Goal: Navigation & Orientation: Find specific page/section

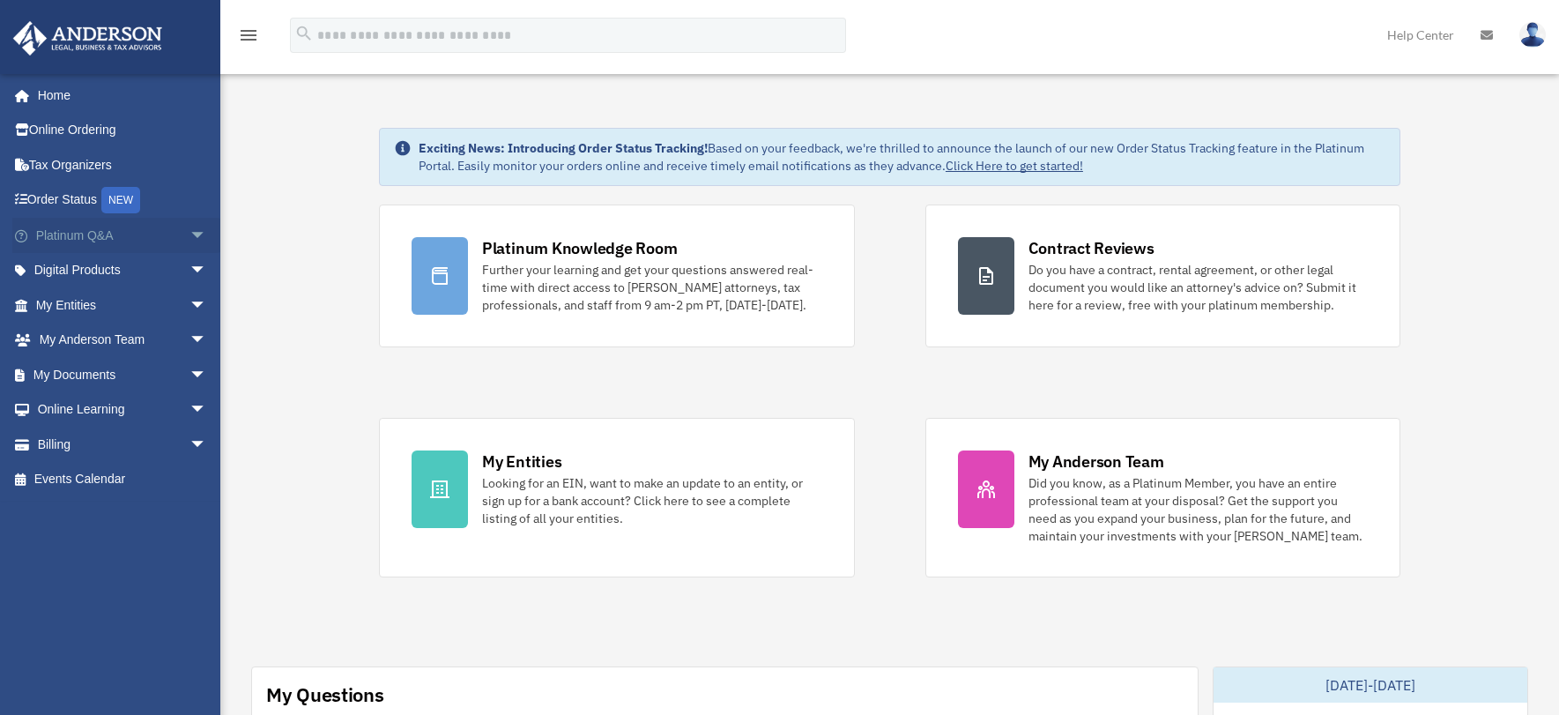
click at [189, 234] on span "arrow_drop_down" at bounding box center [206, 236] width 35 height 36
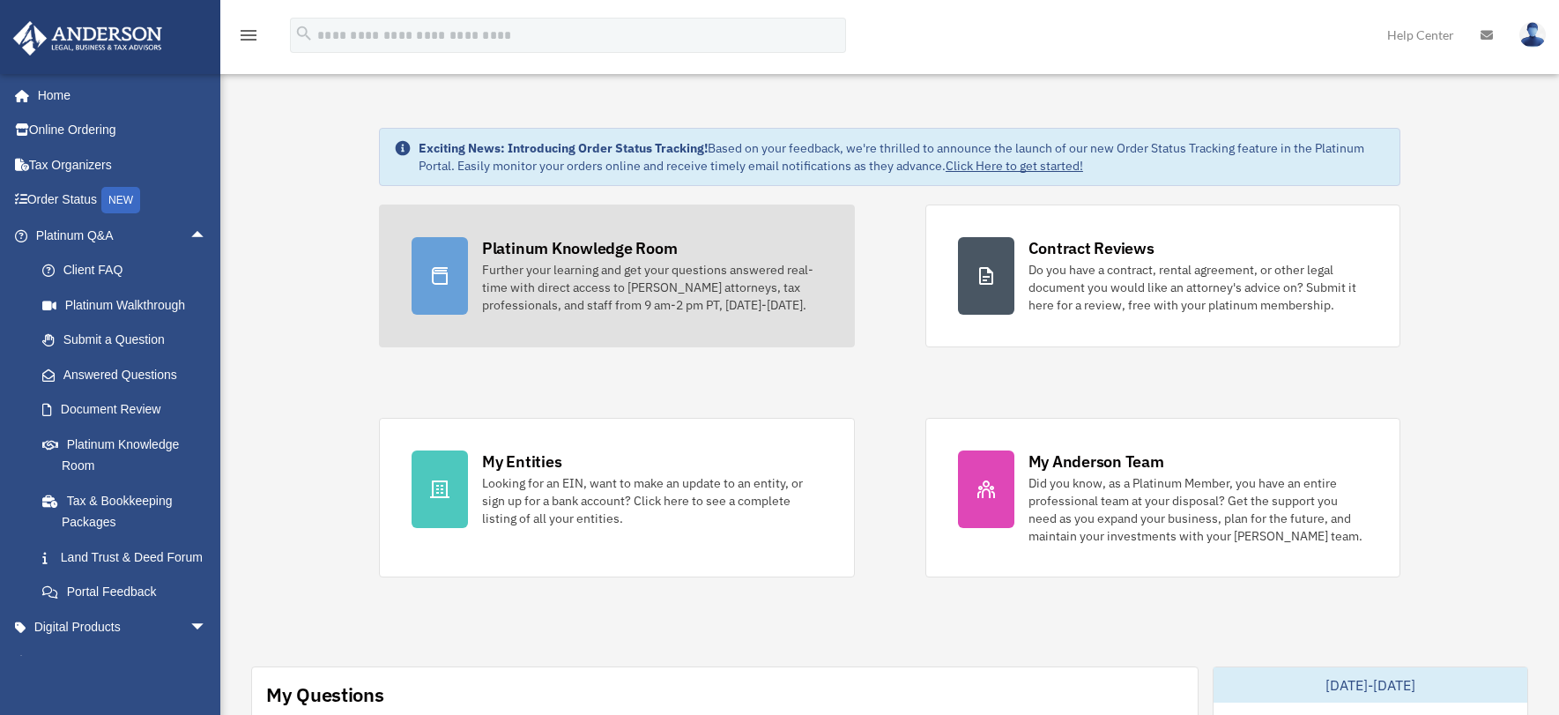
click at [619, 320] on link "Platinum Knowledge Room Further your learning and get your questions answered r…" at bounding box center [617, 275] width 476 height 143
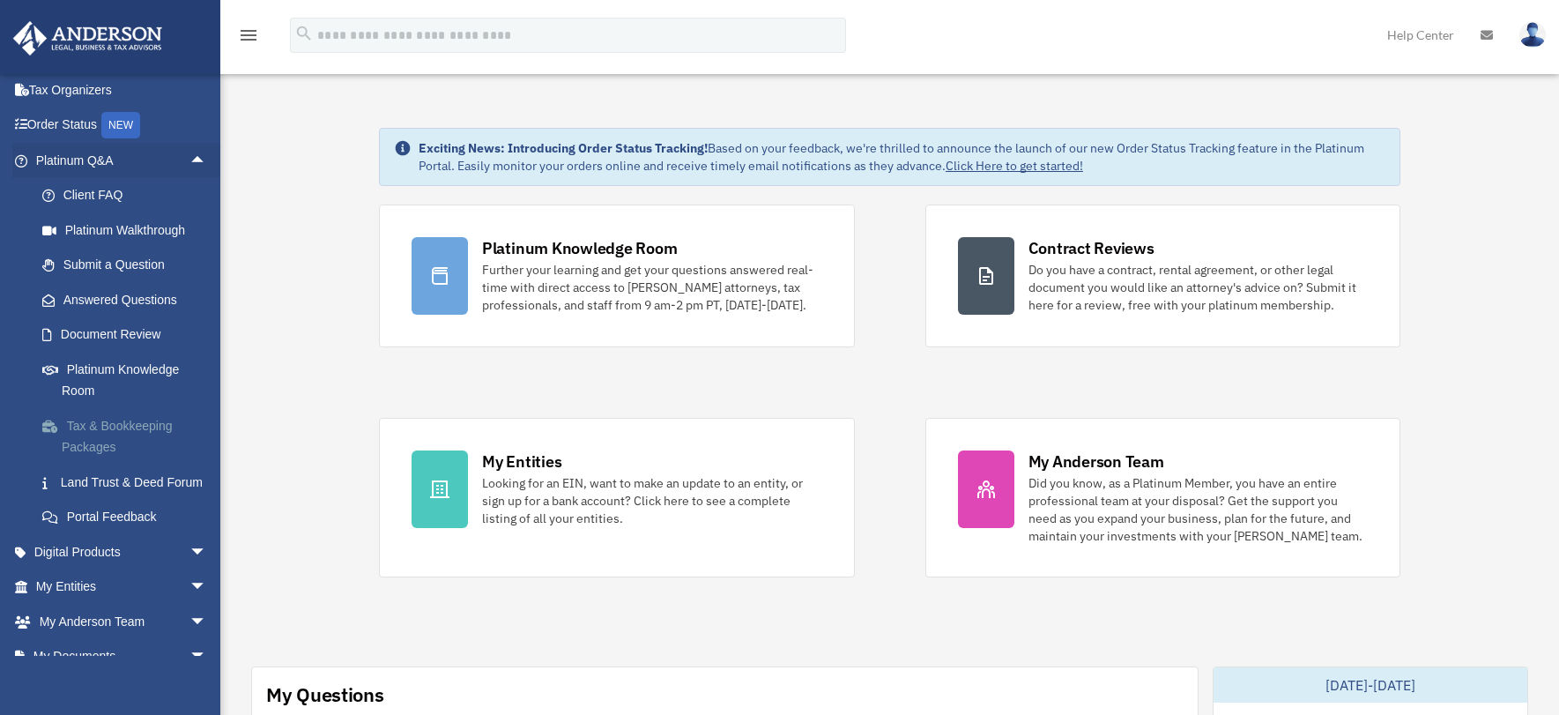
scroll to position [88, 0]
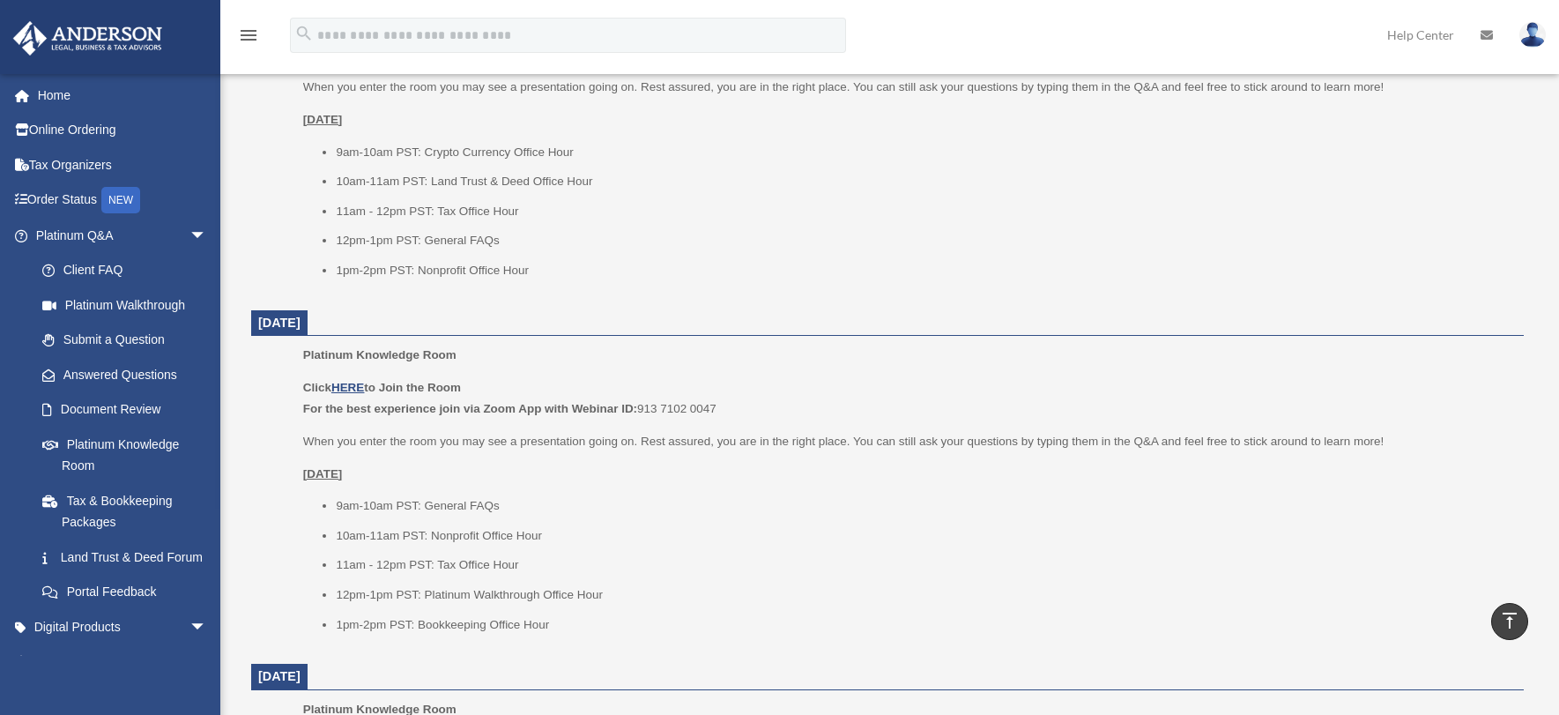
scroll to position [705, 0]
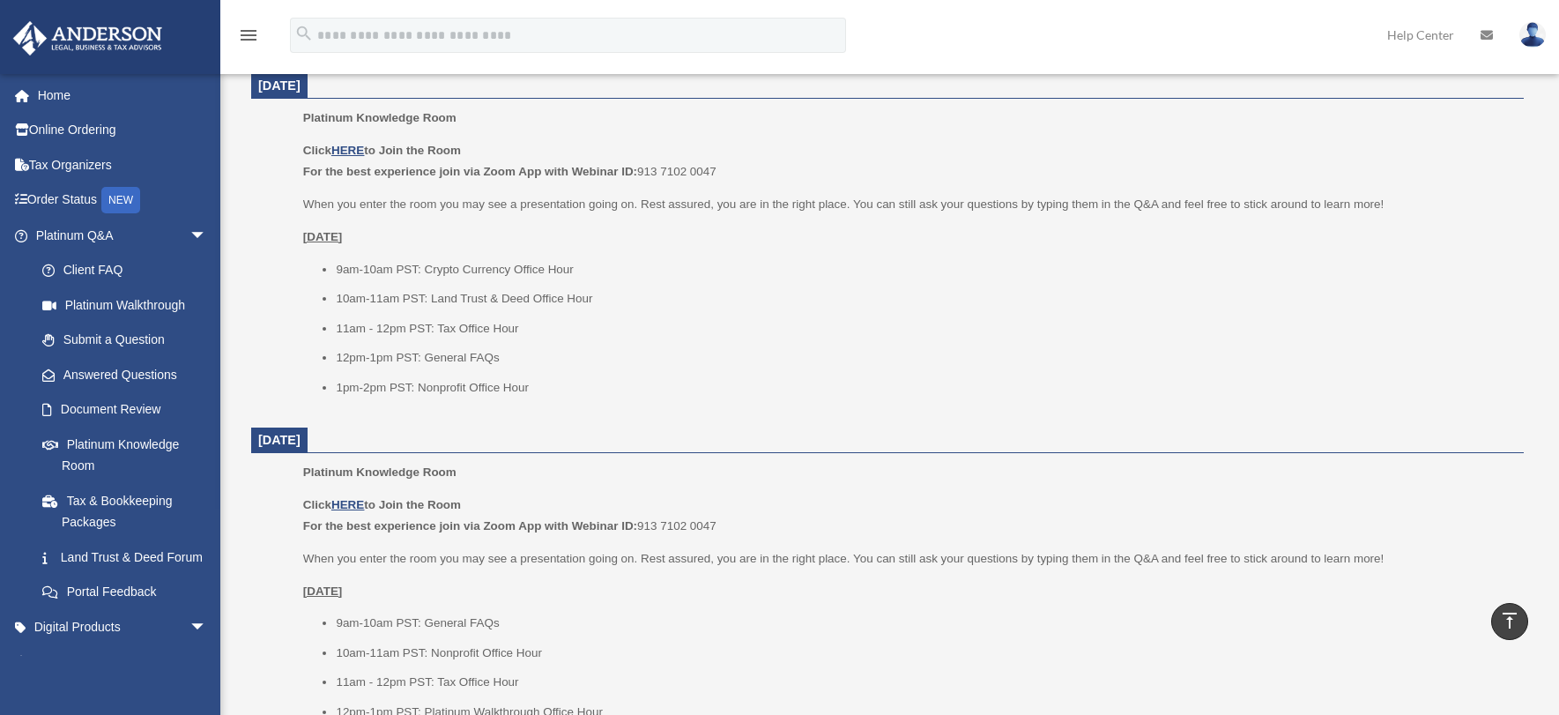
click at [1535, 47] on img at bounding box center [1532, 35] width 26 height 26
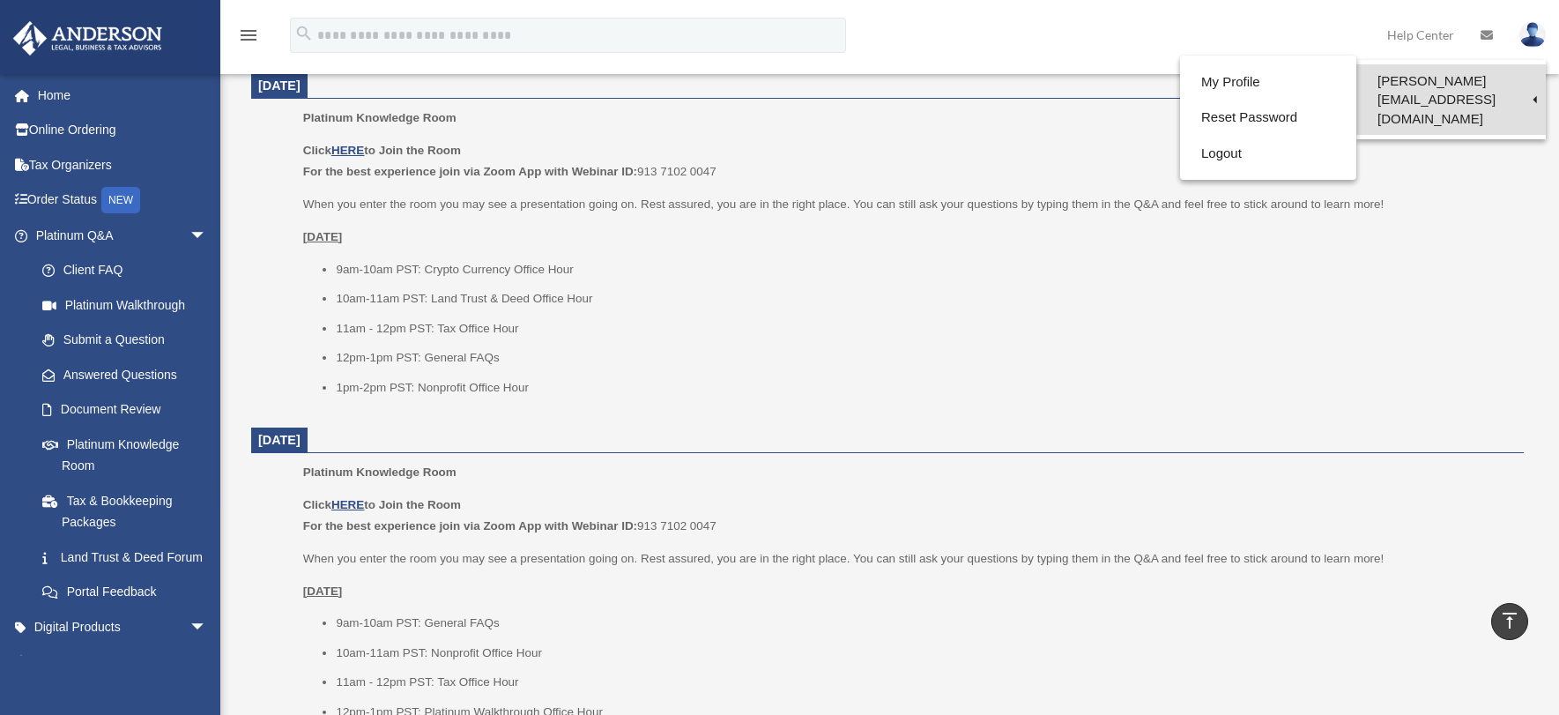
click at [1461, 78] on link "[PERSON_NAME][EMAIL_ADDRESS][DOMAIN_NAME]" at bounding box center [1450, 99] width 189 height 70
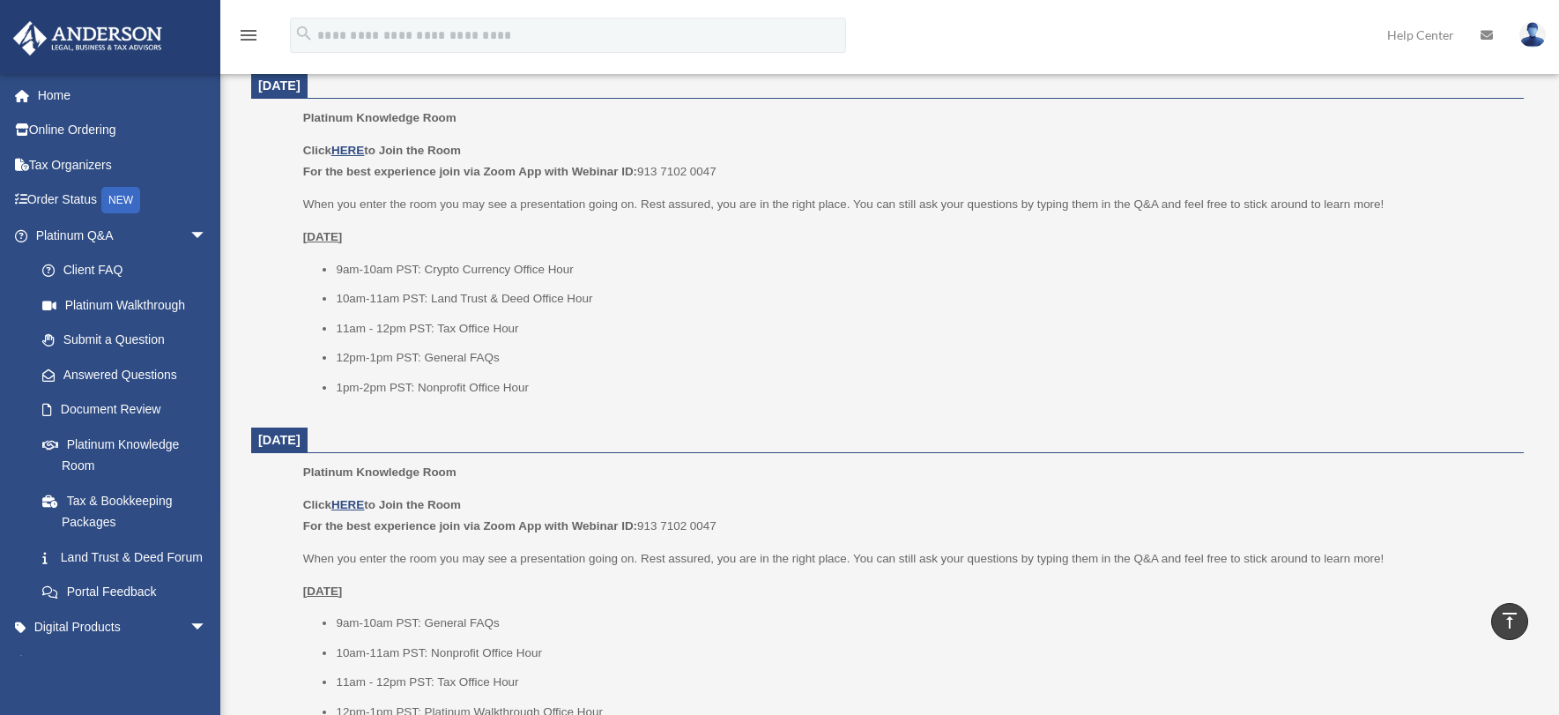
click at [1520, 31] on img at bounding box center [1532, 35] width 26 height 26
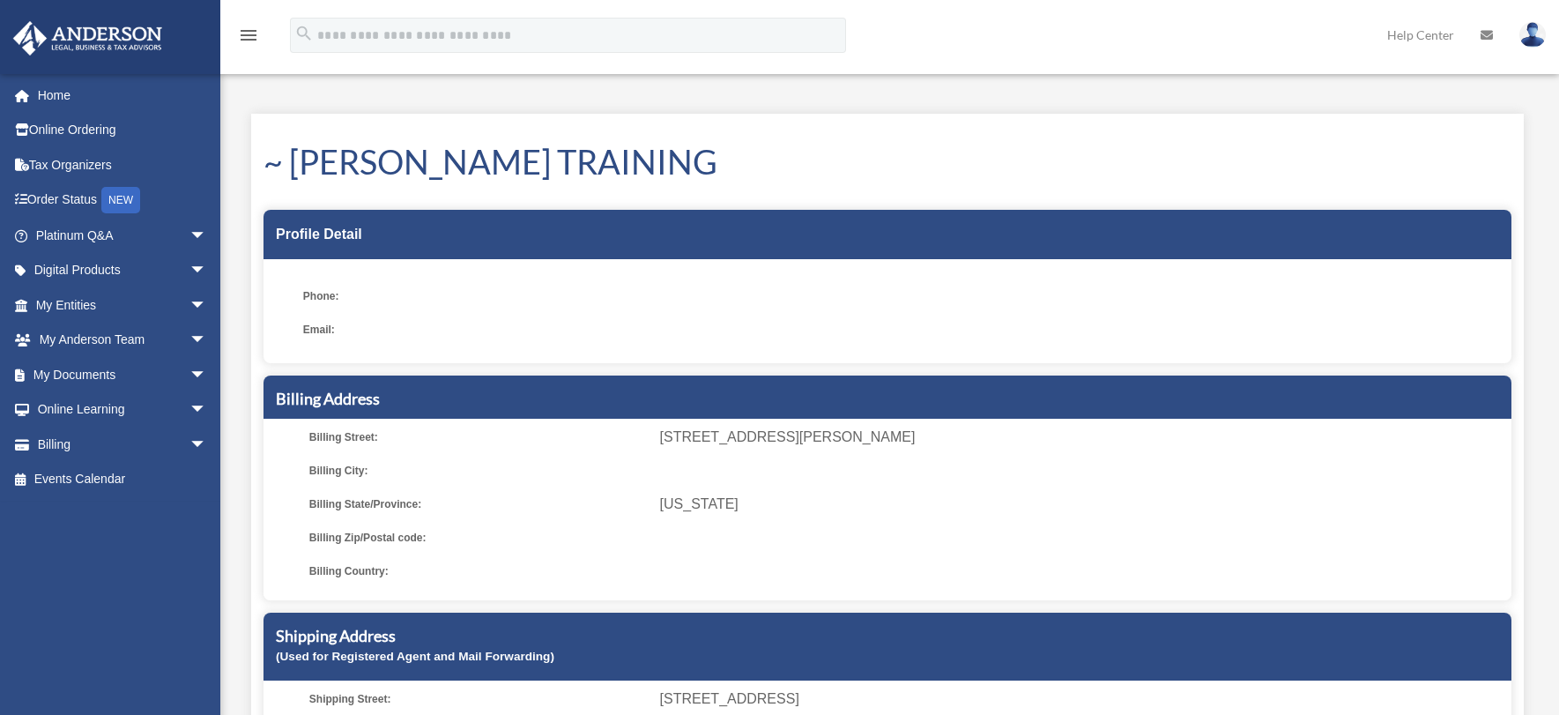
click at [1537, 15] on link at bounding box center [1532, 35] width 53 height 78
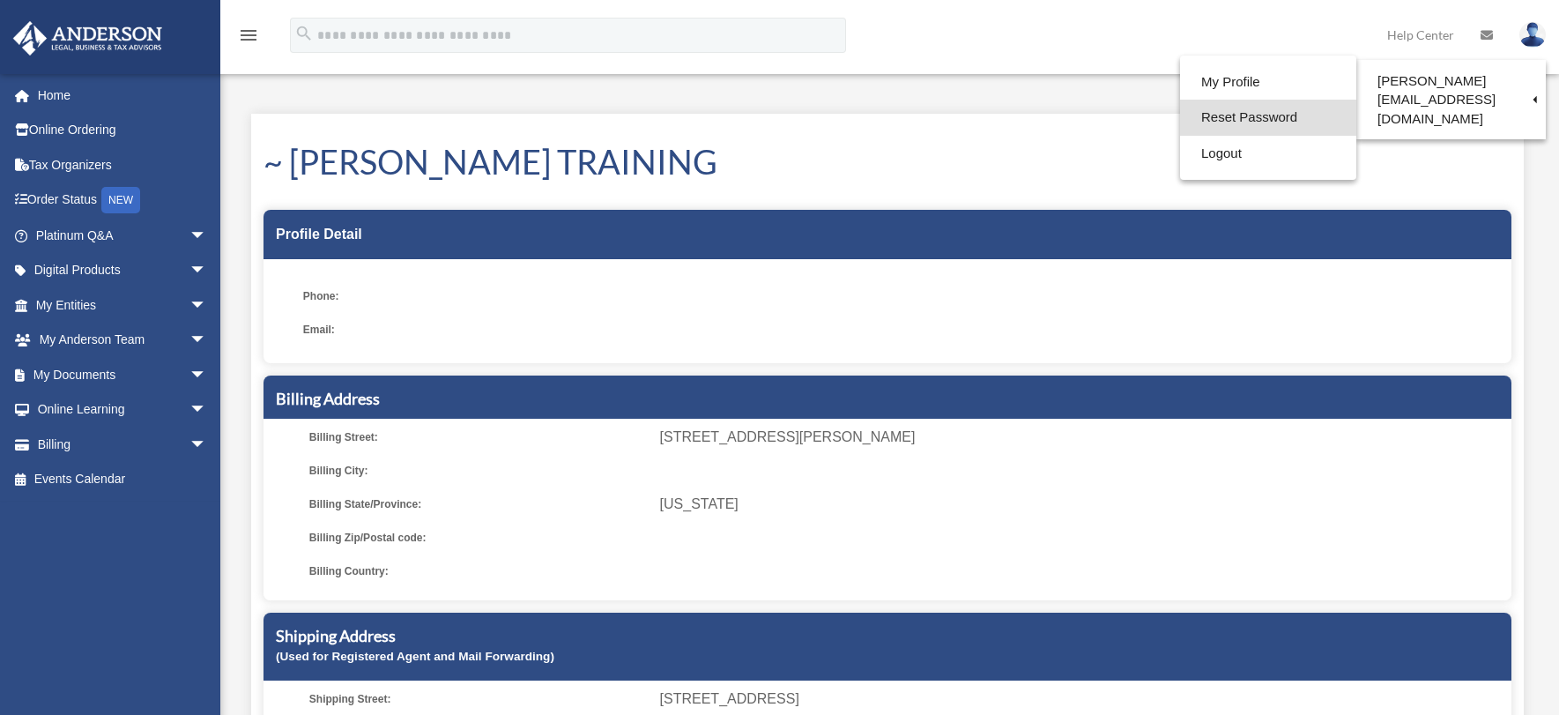
click at [1233, 122] on link "Reset Password" at bounding box center [1268, 118] width 176 height 36
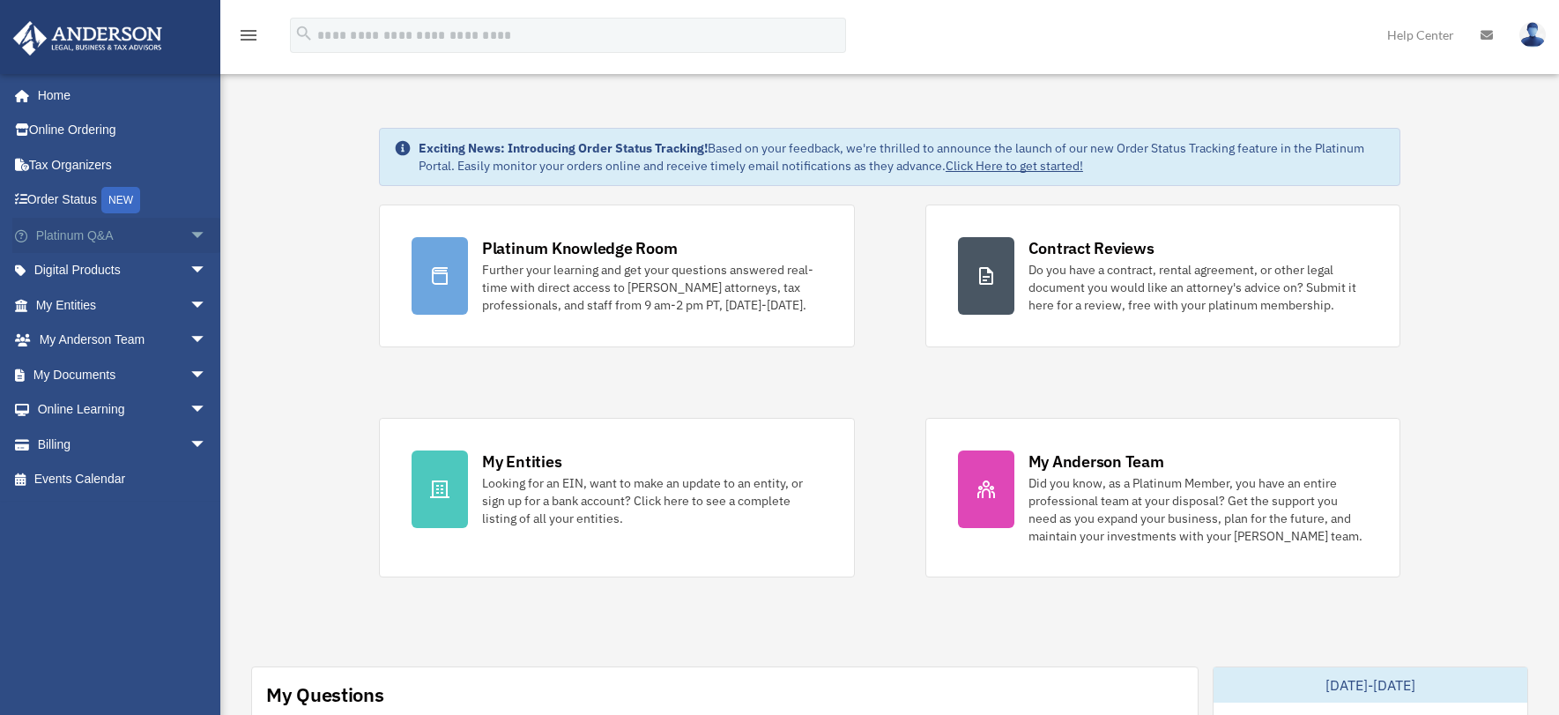
click at [201, 241] on span "arrow_drop_down" at bounding box center [206, 236] width 35 height 36
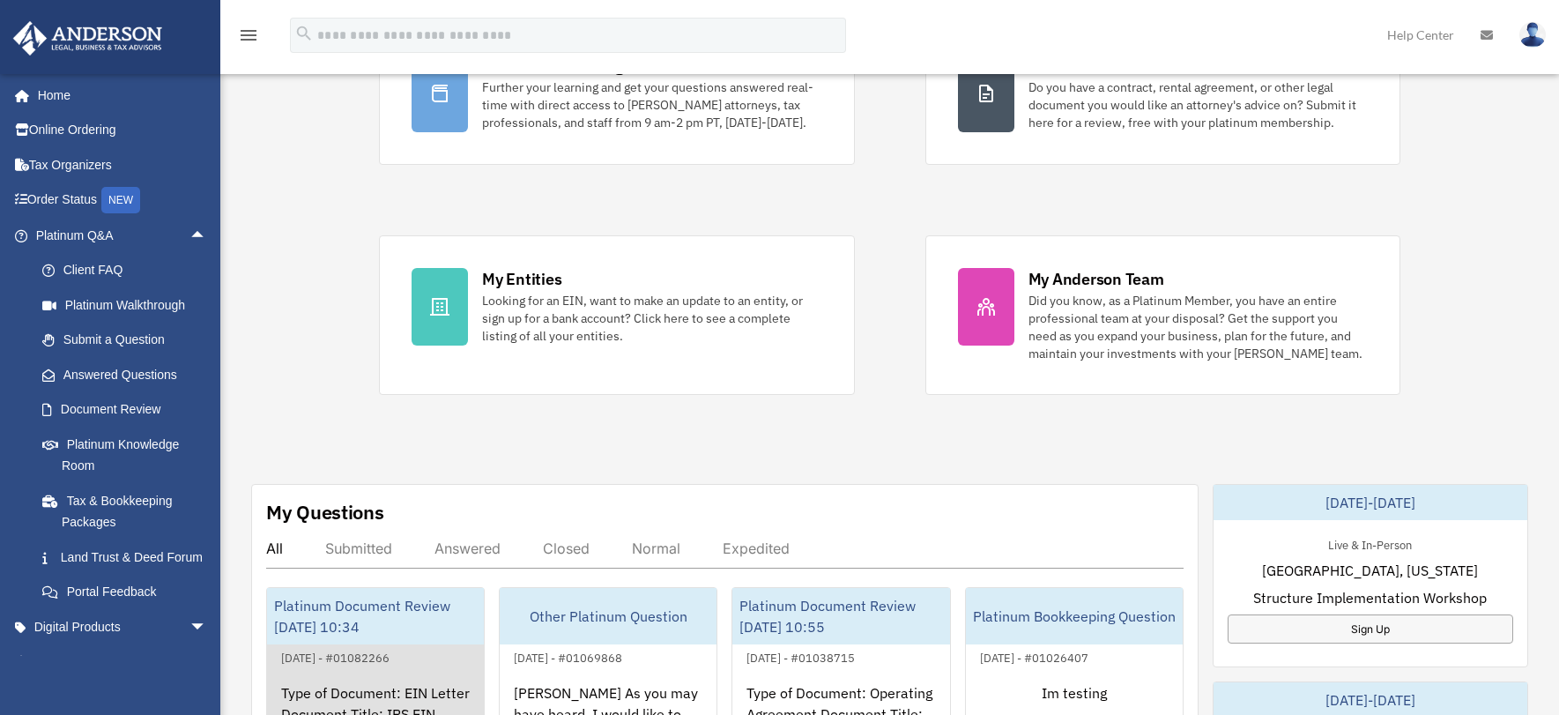
scroll to position [264, 0]
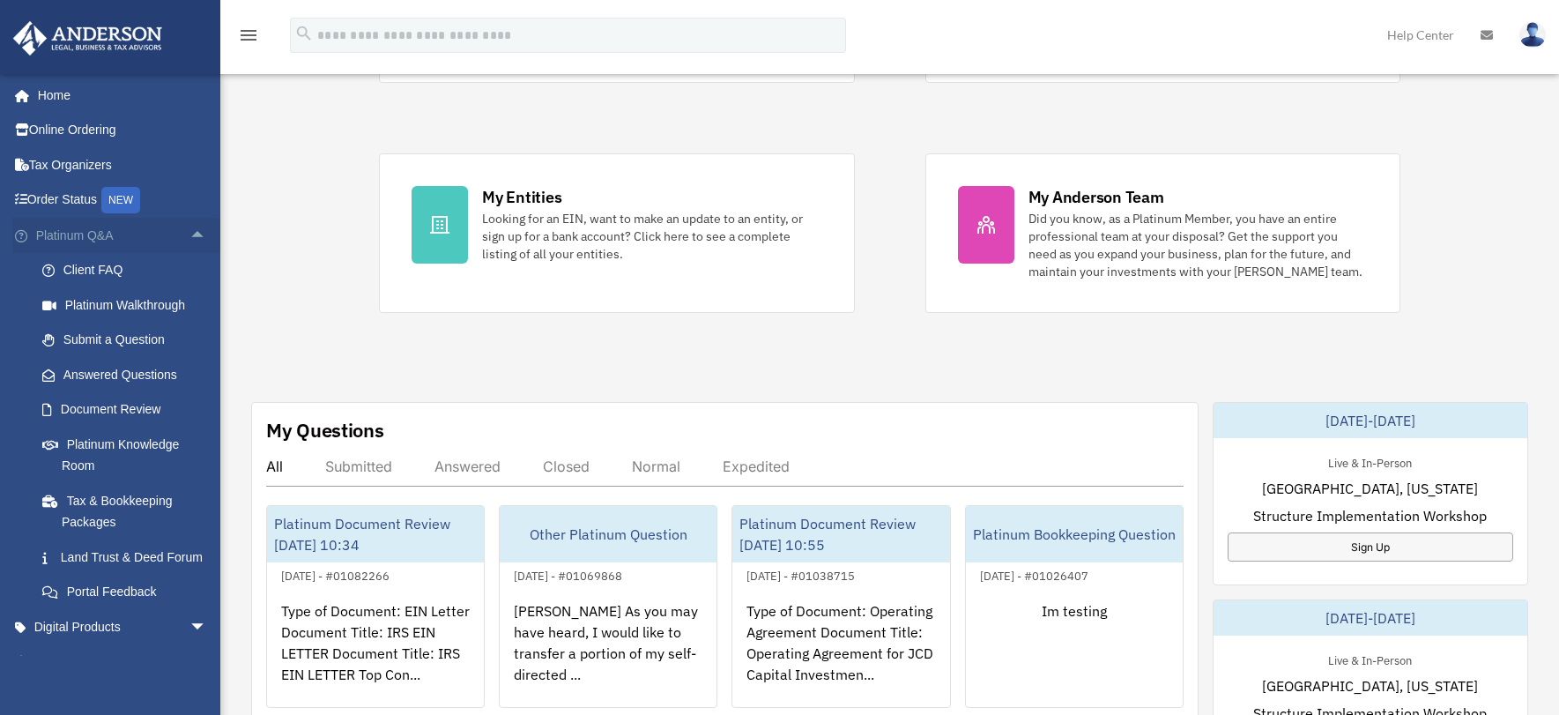
click at [128, 237] on link "Platinum Q&A arrow_drop_up" at bounding box center [122, 235] width 221 height 35
click at [189, 236] on span "arrow_drop_up" at bounding box center [206, 236] width 35 height 36
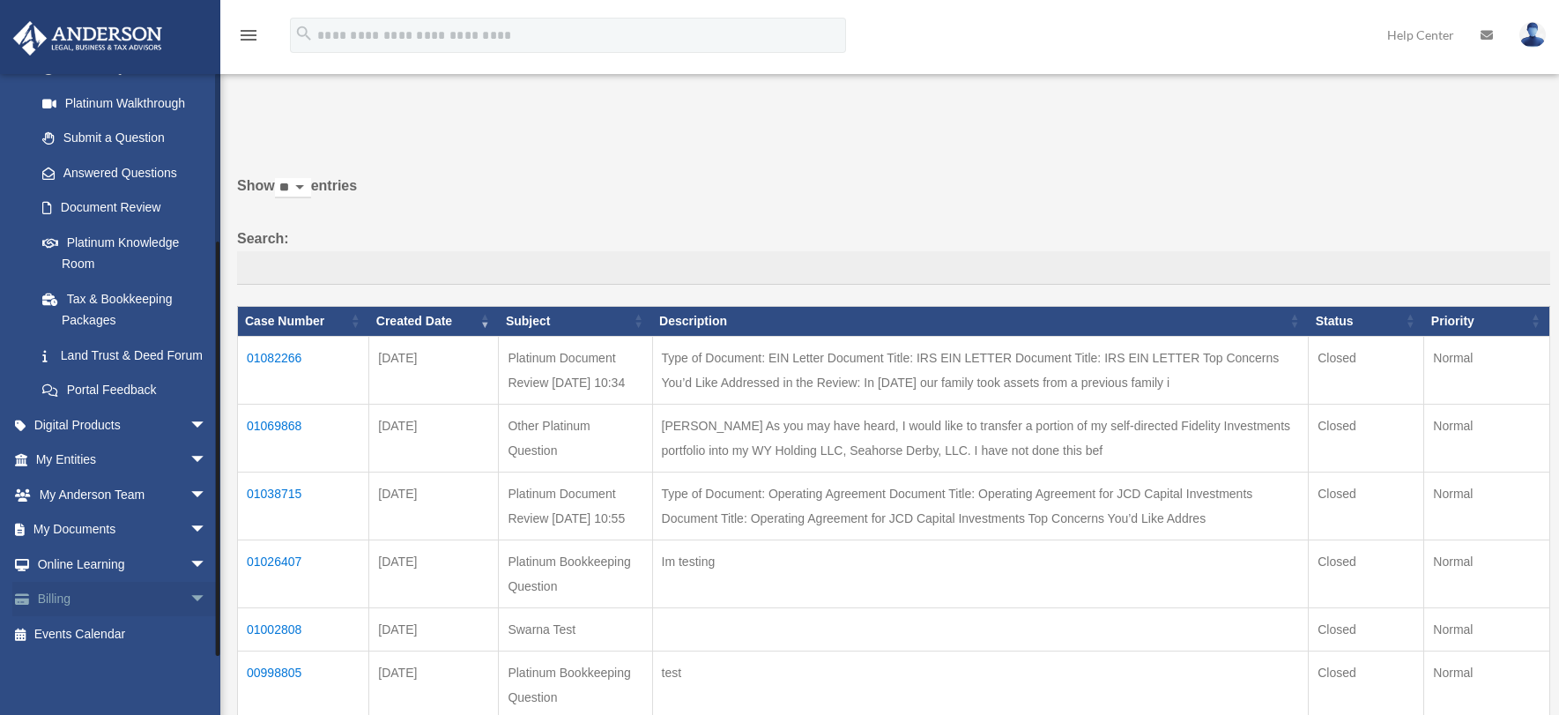
scroll to position [223, 0]
click at [189, 558] on span "arrow_drop_down" at bounding box center [206, 564] width 35 height 36
